Goal: Use online tool/utility: Utilize a website feature to perform a specific function

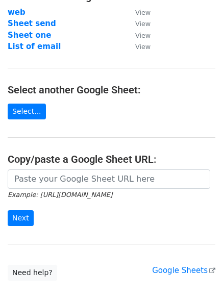
scroll to position [79, 0]
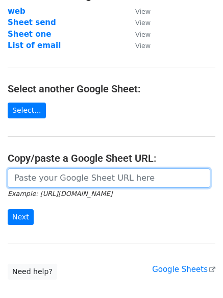
click at [37, 174] on input "url" at bounding box center [109, 177] width 202 height 19
paste input "[URL][DOMAIN_NAME]"
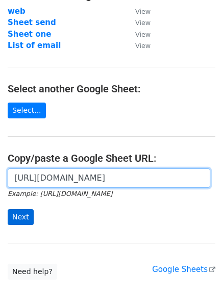
scroll to position [0, 216]
type input "[URL][DOMAIN_NAME]"
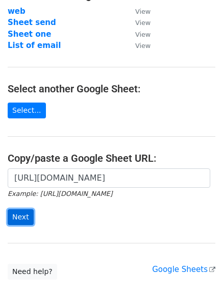
click at [19, 221] on input "Next" at bounding box center [21, 217] width 26 height 16
